Goal: Information Seeking & Learning: Find specific fact

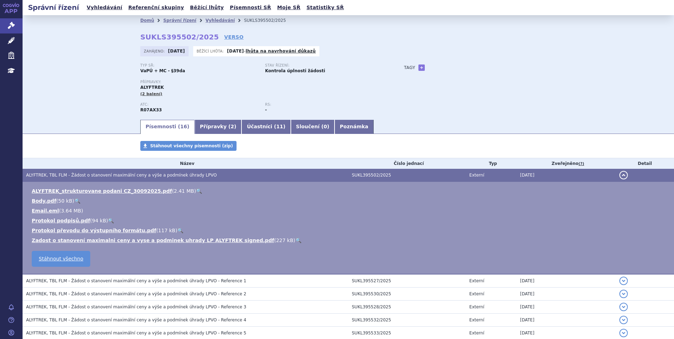
click at [180, 190] on li "ALYFTREK_strukturovane podani CZ_30092025.pdf ( 2.41 MB ) 🔍" at bounding box center [350, 191] width 636 height 7
click at [196, 191] on link "🔍" at bounding box center [199, 191] width 6 height 6
click at [419, 67] on link "+" at bounding box center [422, 68] width 6 height 6
click at [435, 70] on span at bounding box center [453, 67] width 51 height 9
type input "cystická fibróza"
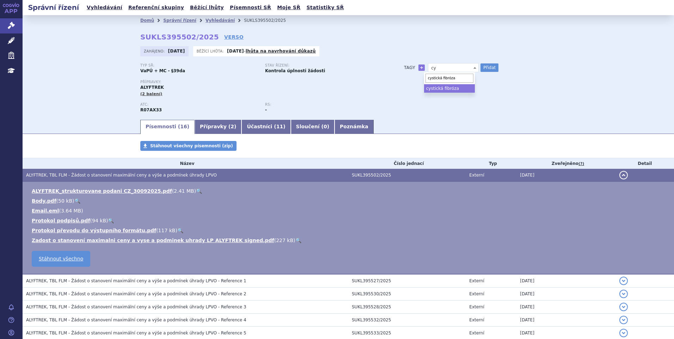
select select "cystická fibróza"
click at [489, 63] on button "Přidat" at bounding box center [490, 67] width 18 height 8
select select
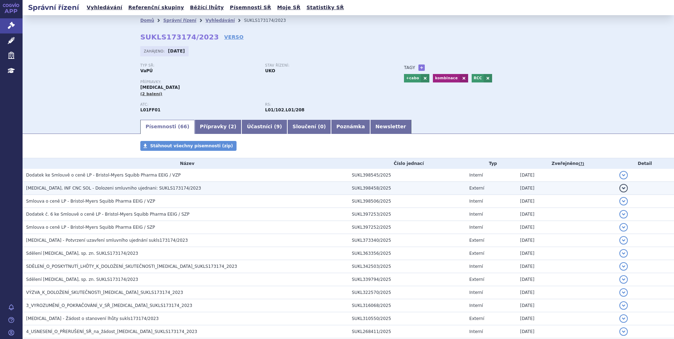
click at [115, 188] on span "OPDIVO, INF CNC SOL - Dolozeni smluvniho ujednani: SUKLS173174/2023" at bounding box center [113, 188] width 175 height 5
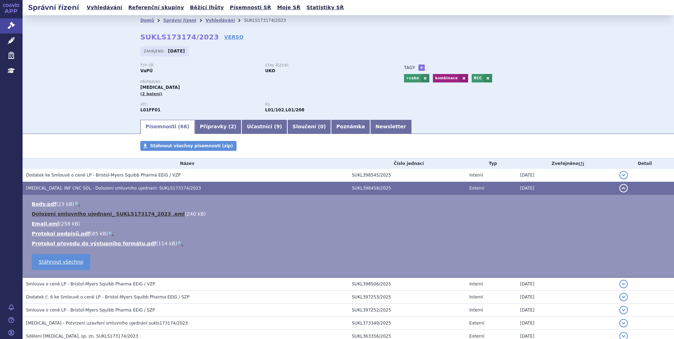
click at [140, 215] on link "Dolozeni smluvniho ujednani_ SUKLS173174_2023 .eml" at bounding box center [108, 214] width 153 height 6
click at [227, 49] on div "Zahájeno: 20.07.2023" at bounding box center [348, 53] width 416 height 14
click at [178, 22] on link "Správní řízení" at bounding box center [179, 20] width 33 height 5
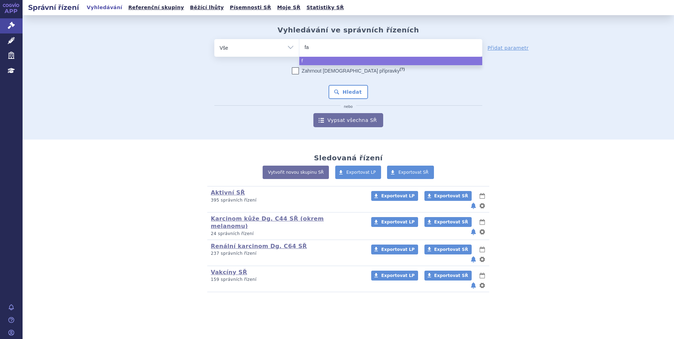
type input "fab"
type input "fabha"
type input "fabhal"
type input "fabhalt"
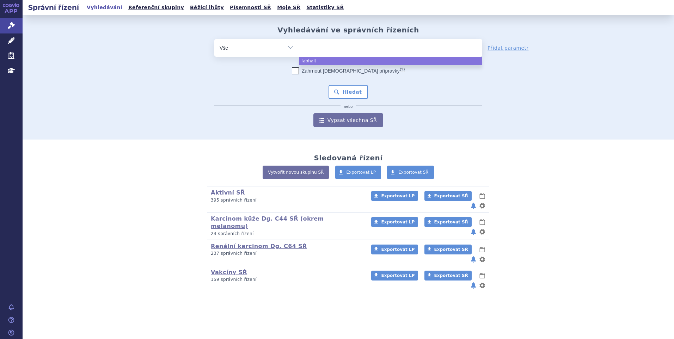
select select "fabhalt"
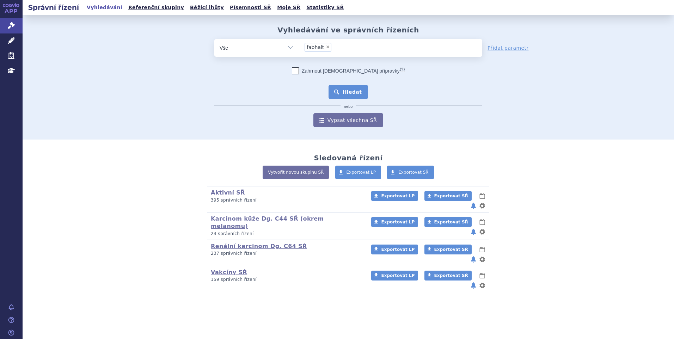
click at [360, 94] on button "Hledat" at bounding box center [349, 92] width 40 height 14
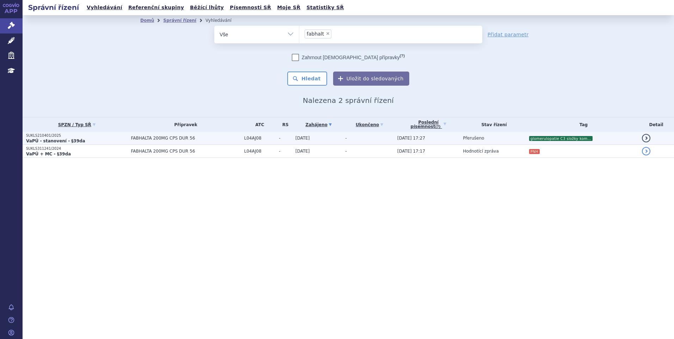
click at [357, 135] on td "-" at bounding box center [368, 138] width 52 height 13
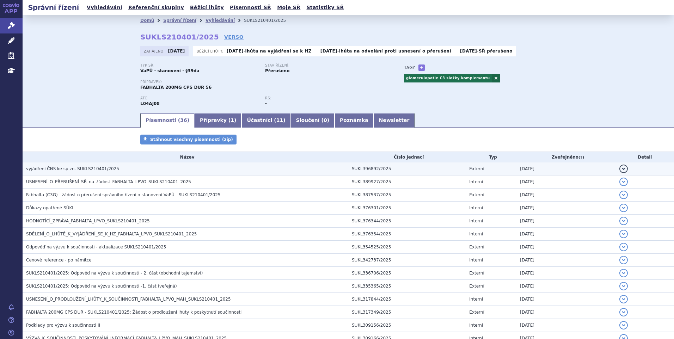
click at [85, 169] on span "vyjádření ČNS ke sp.zn. SUKLS210401/2025" at bounding box center [72, 168] width 93 height 5
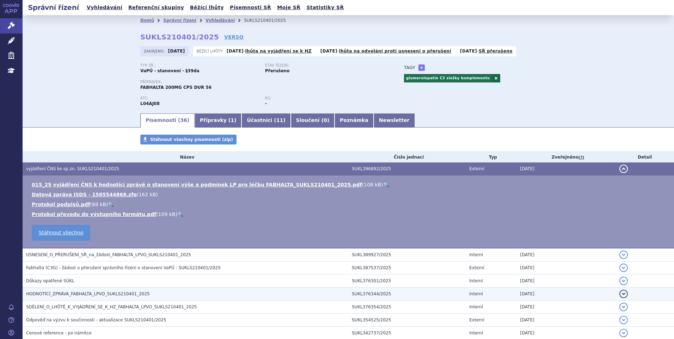
click at [52, 293] on span "HODNOTÍCÍ_ZPRÁVA_FABHALTA_LPVO_SUKLS210401_2025" at bounding box center [88, 294] width 124 height 5
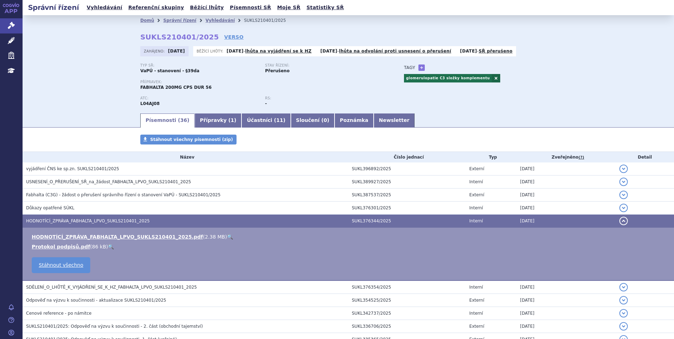
click at [227, 236] on link "🔍" at bounding box center [230, 237] width 6 height 6
click at [195, 117] on link "Přípravky ( 1 )" at bounding box center [218, 121] width 47 height 14
